Goal: Information Seeking & Learning: Find specific page/section

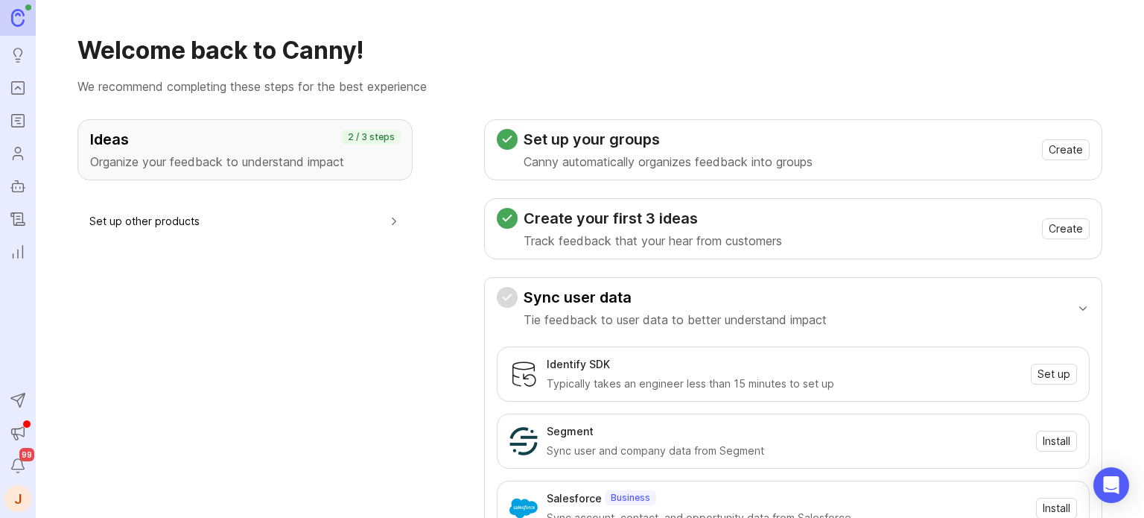
click at [22, 91] on icon "Portal" at bounding box center [18, 88] width 16 height 18
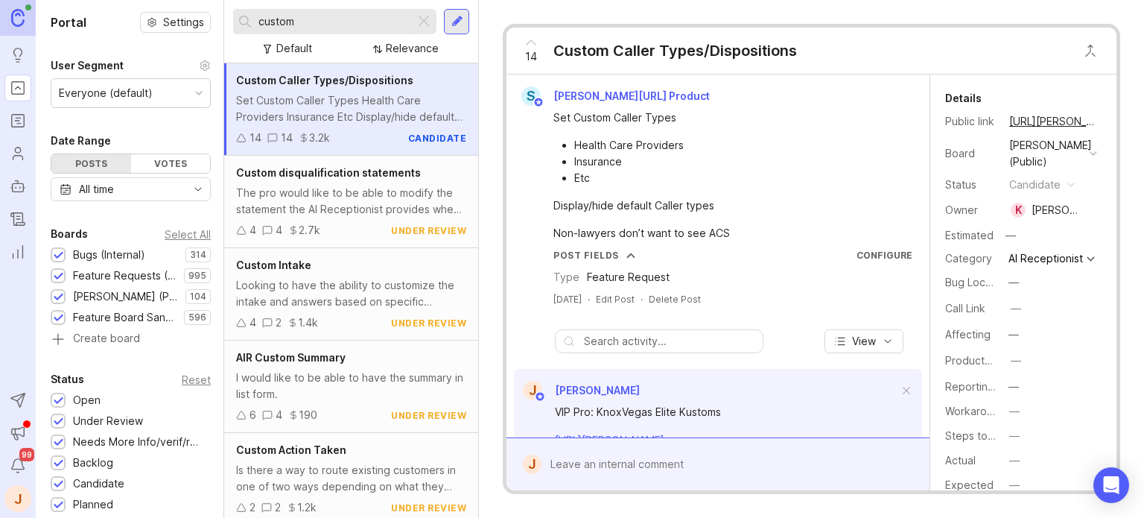
click at [330, 25] on input "custom" at bounding box center [334, 21] width 150 height 16
type input "emai"
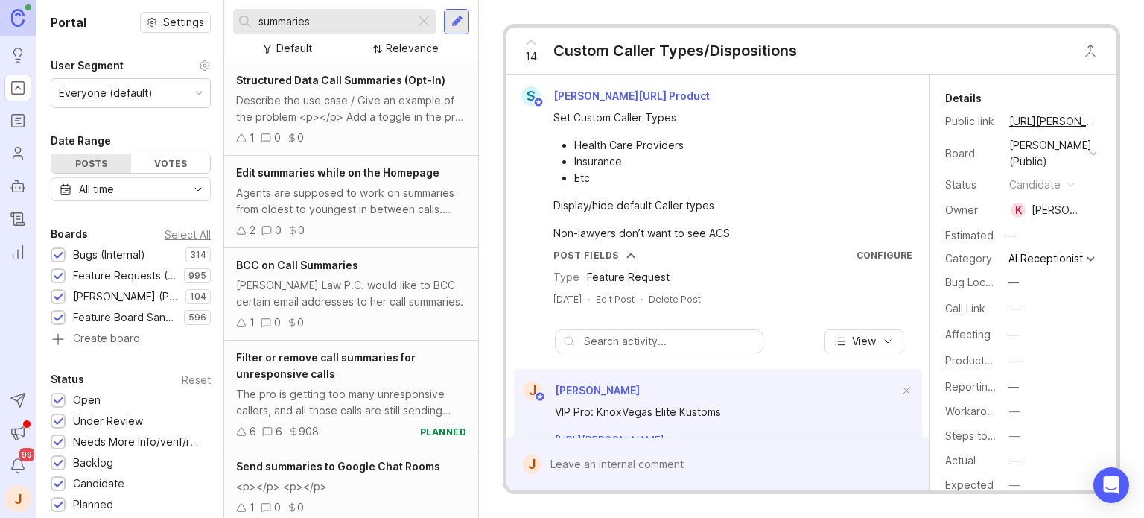
scroll to position [223, 0]
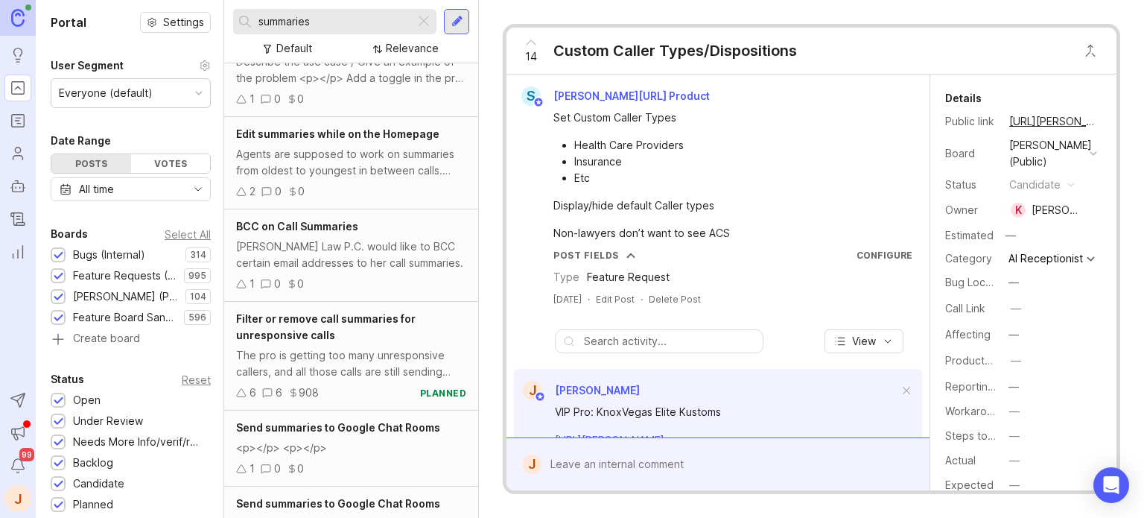
type input "summaries"
click at [371, 162] on div "Agents are supposed to work on summaries from oldest to youngest in between cal…" at bounding box center [351, 162] width 230 height 33
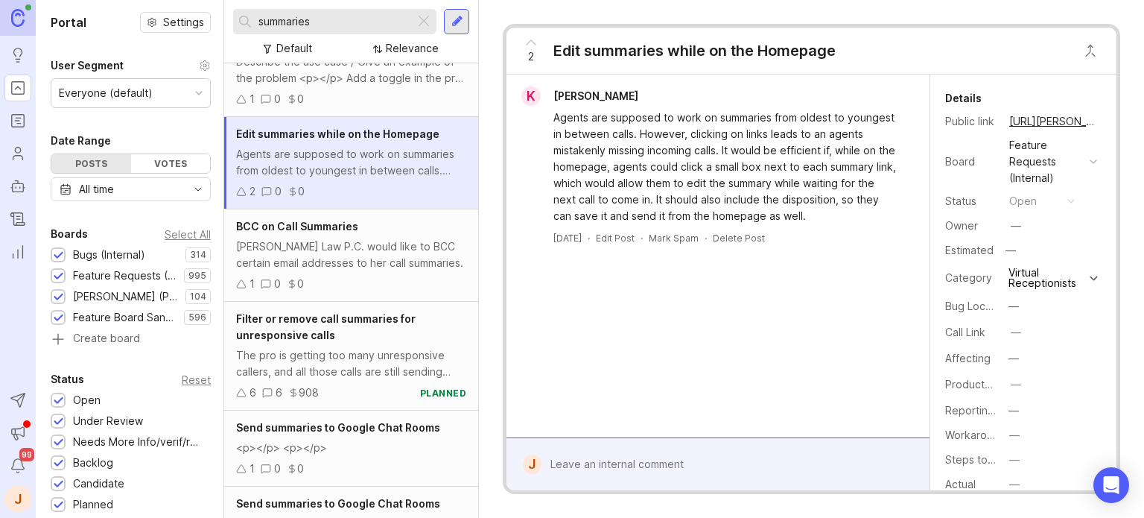
click at [314, 232] on span "BCC on Call Summaries" at bounding box center [297, 226] width 122 height 13
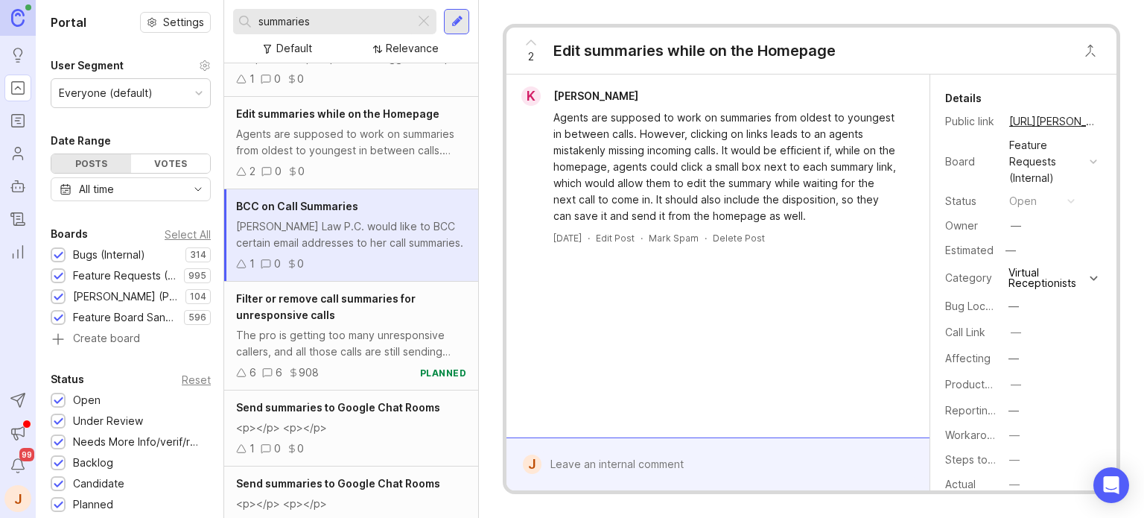
scroll to position [298, 0]
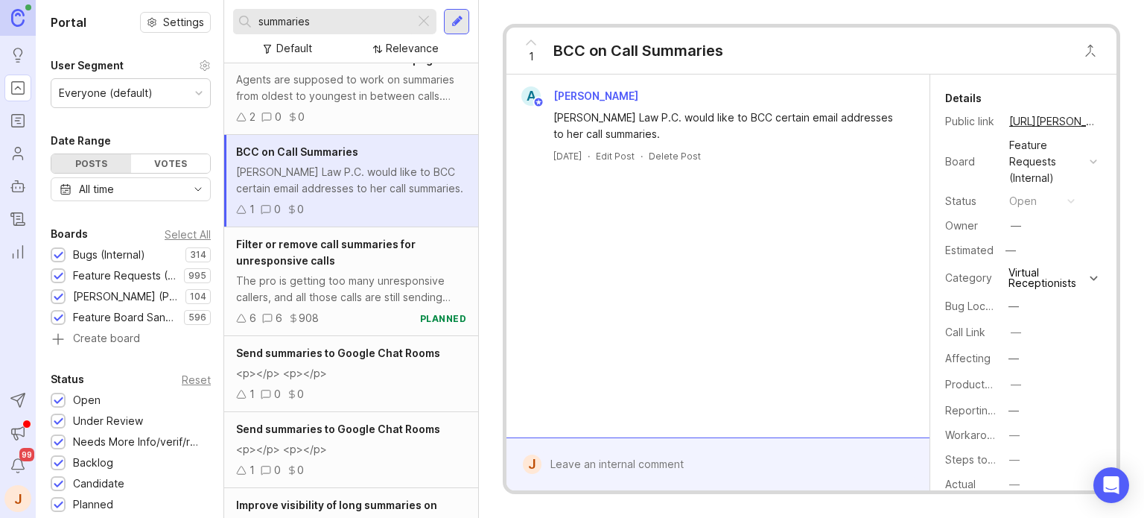
click at [334, 269] on div "Filter or remove call summaries for unresponsive calls" at bounding box center [351, 252] width 230 height 33
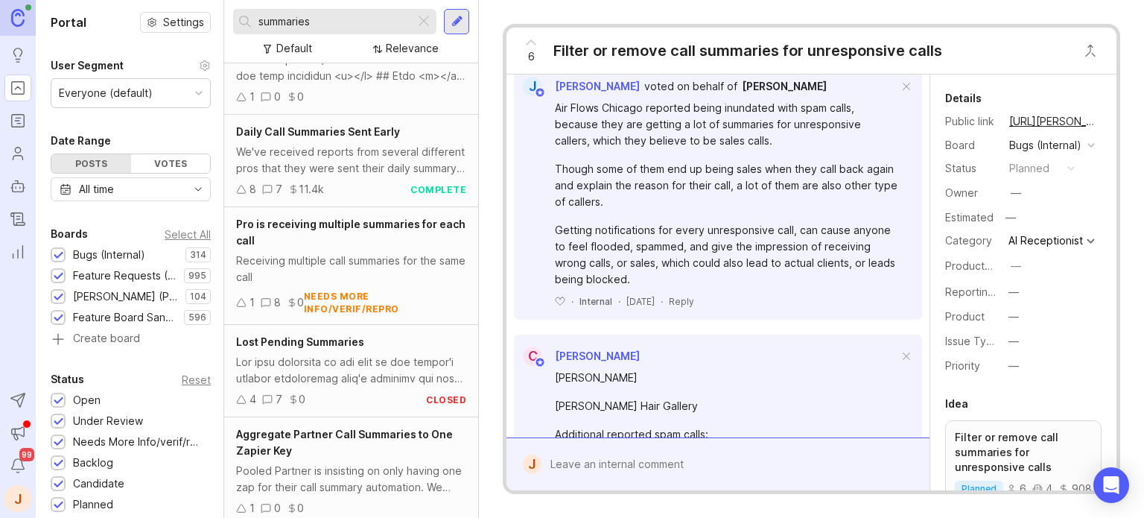
scroll to position [912, 0]
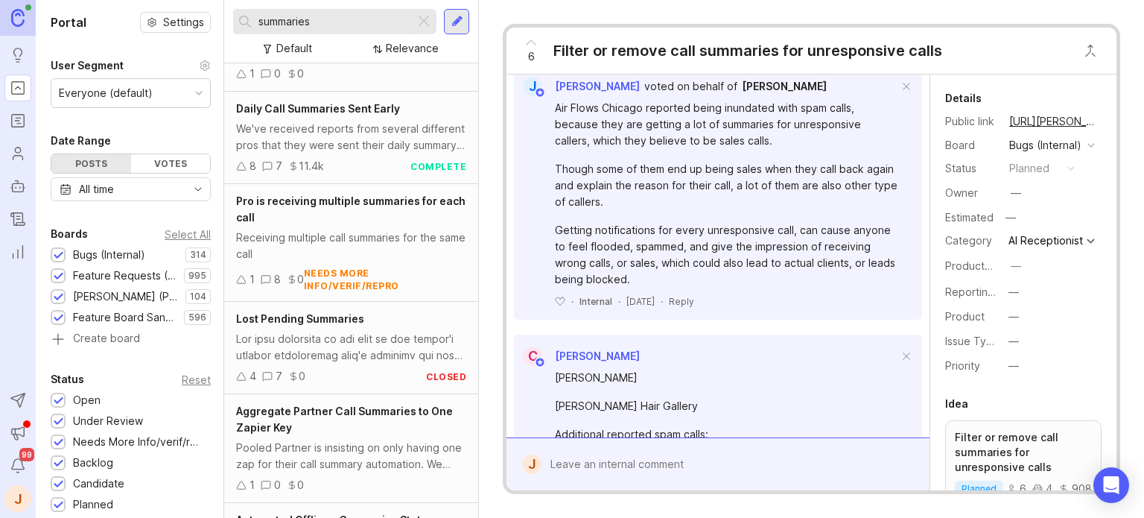
click at [361, 170] on div "Daily Call Summaries Sent Early We've received reports from several different p…" at bounding box center [351, 138] width 254 height 92
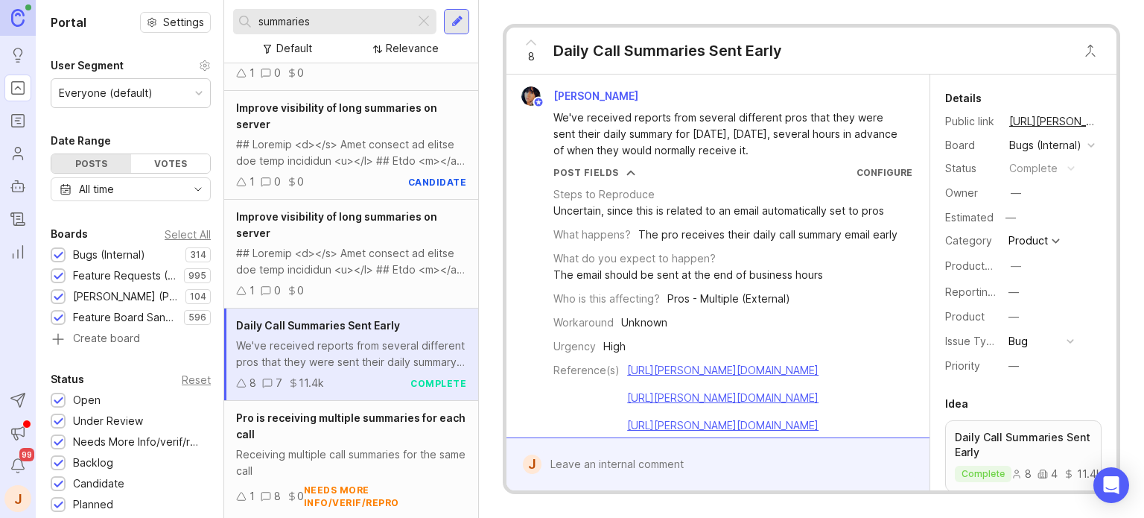
scroll to position [539, 0]
